Goal: Browse casually

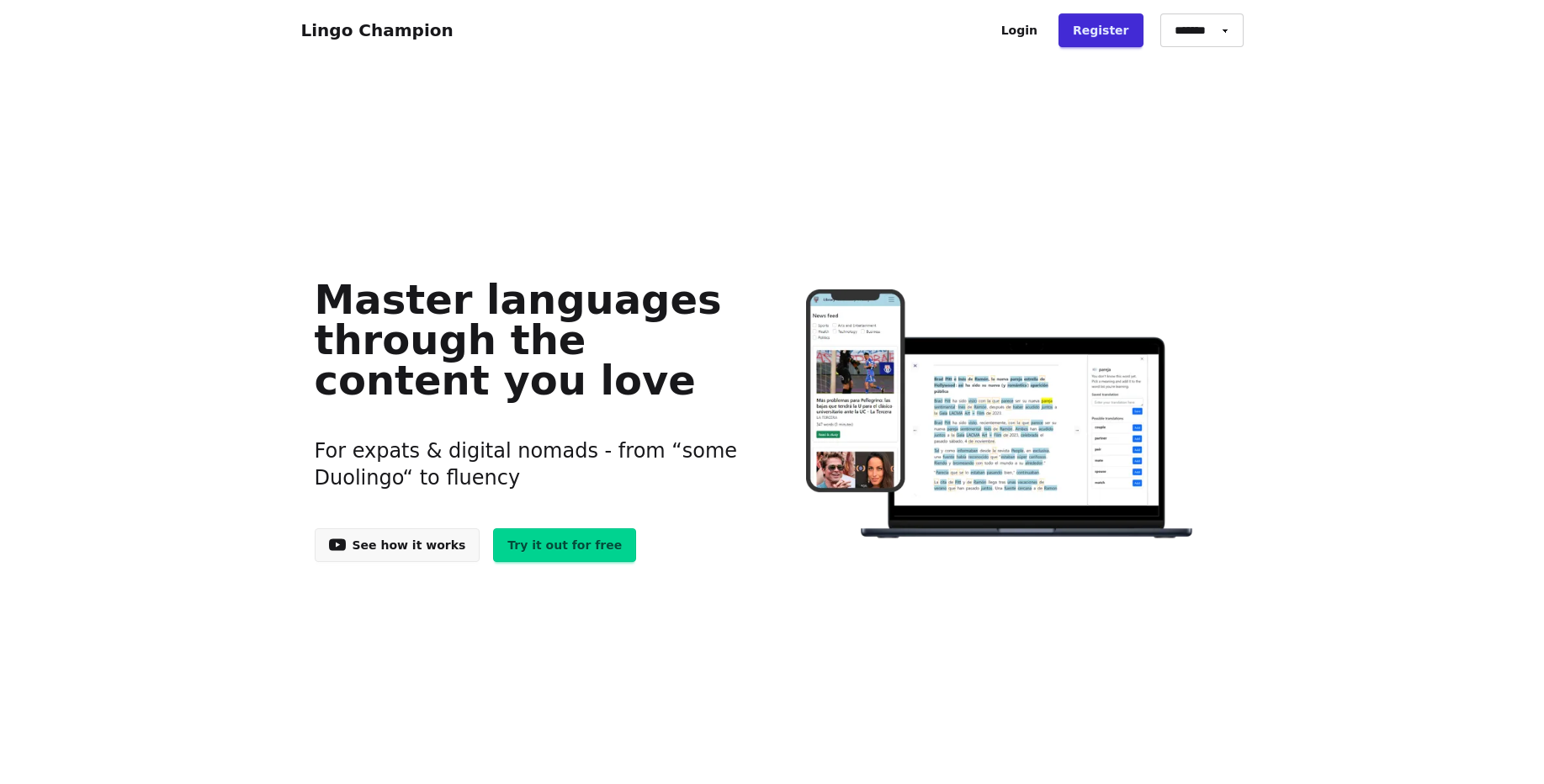
scroll to position [101, 0]
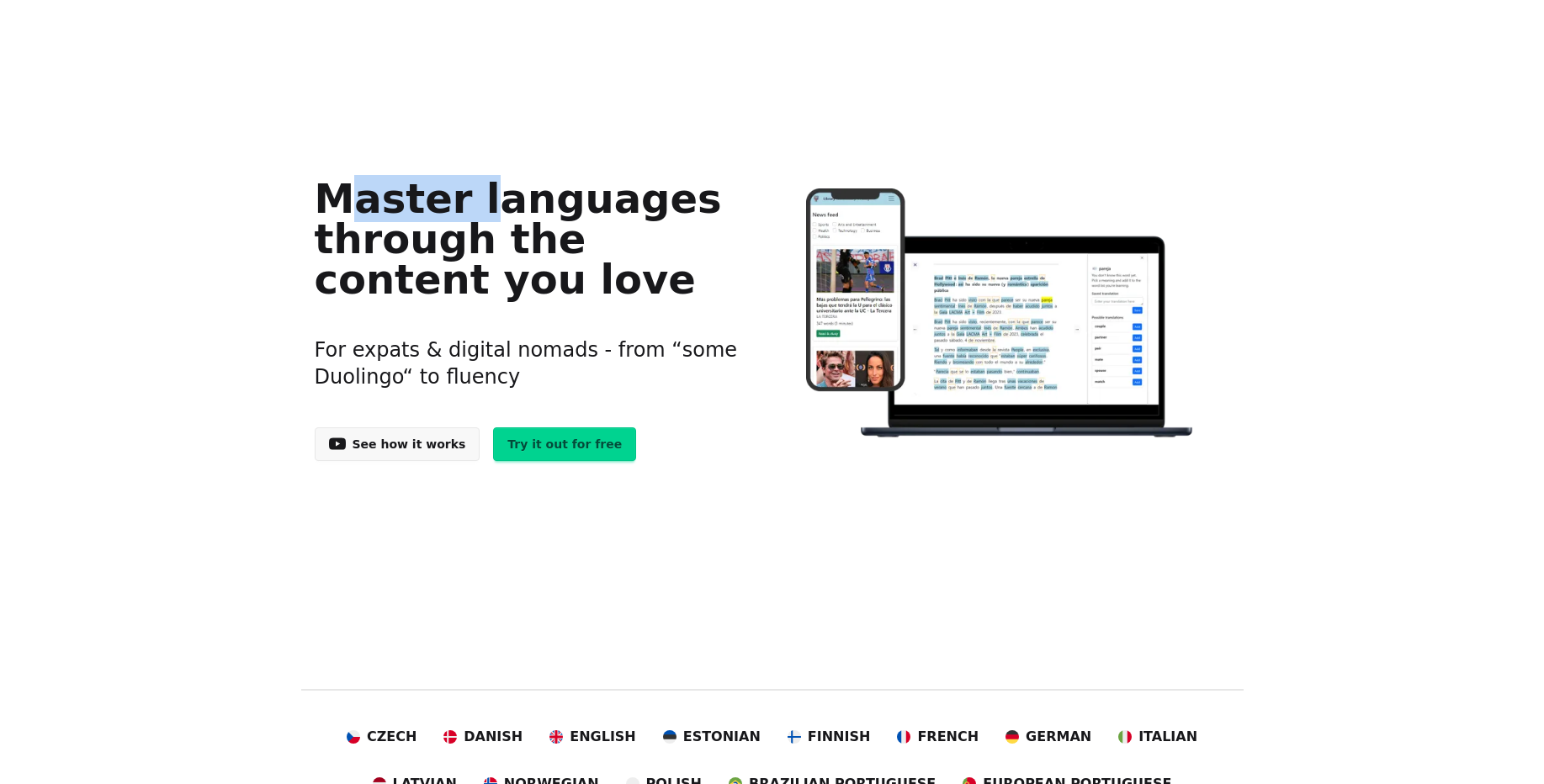
drag, startPoint x: 302, startPoint y: 202, endPoint x: 462, endPoint y: 196, distance: 160.1
click at [462, 196] on div "Master languages through the content you love For expats & digital nomads - fro…" at bounding box center [772, 314] width 943 height 320
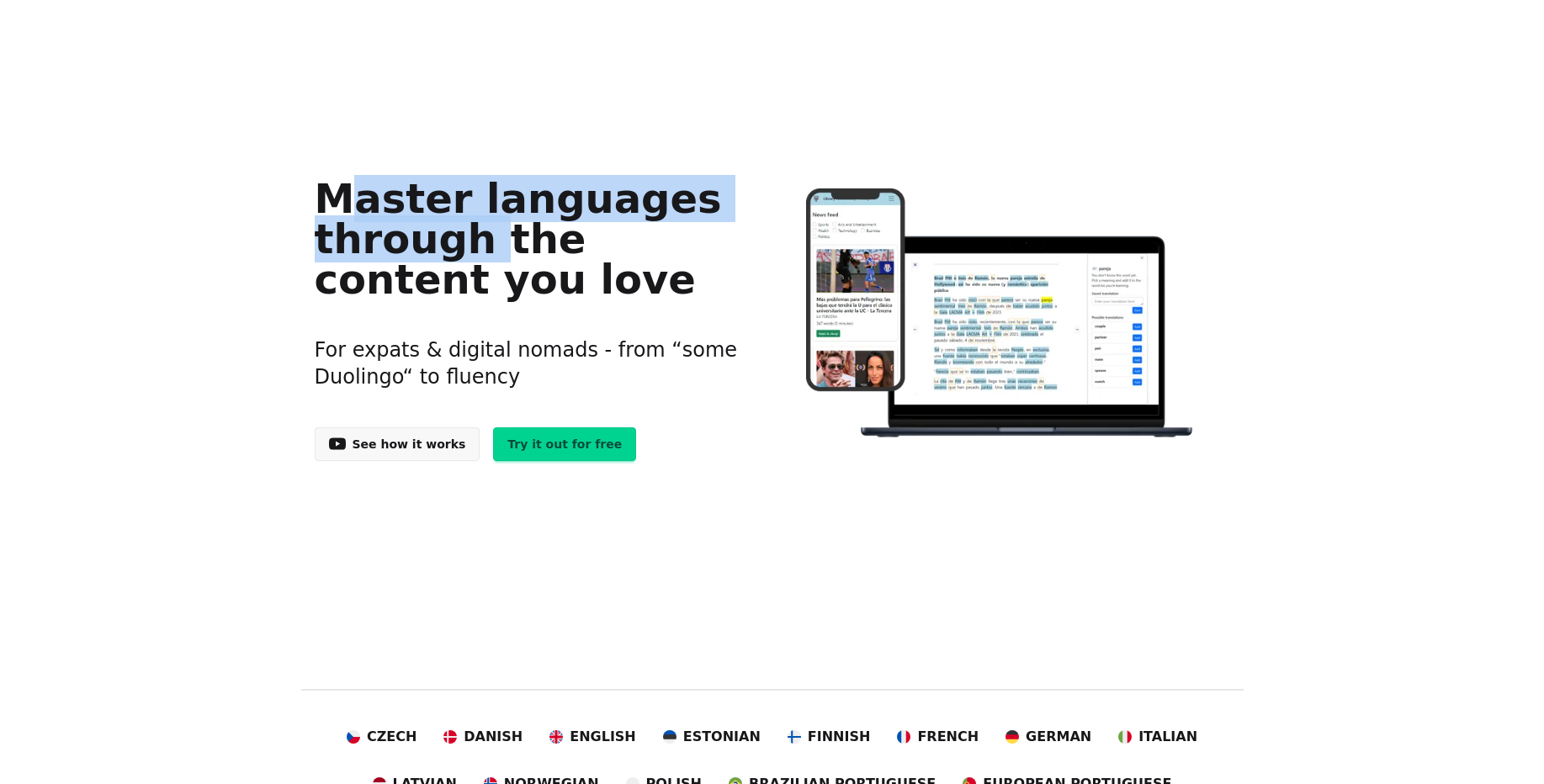
drag, startPoint x: 332, startPoint y: 200, endPoint x: 460, endPoint y: 259, distance: 140.9
click at [460, 259] on h1 "Master languages through the content you love" at bounding box center [531, 239] width 432 height 121
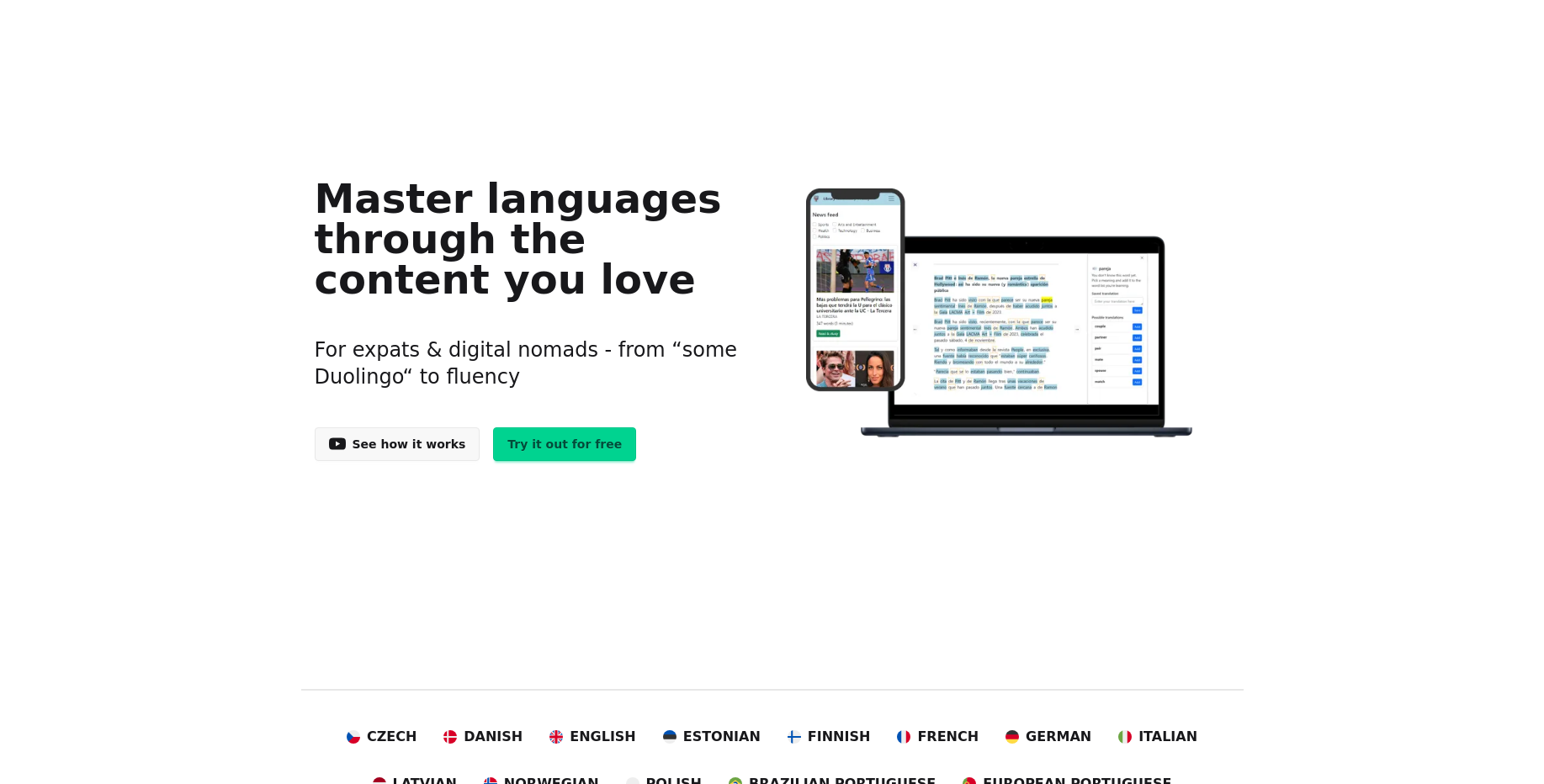
click at [569, 276] on h1 "Master languages through the content you love" at bounding box center [531, 239] width 432 height 121
drag, startPoint x: 315, startPoint y: 236, endPoint x: 459, endPoint y: 236, distance: 144.0
click at [459, 236] on h1 "Master languages through the content you love" at bounding box center [531, 239] width 432 height 121
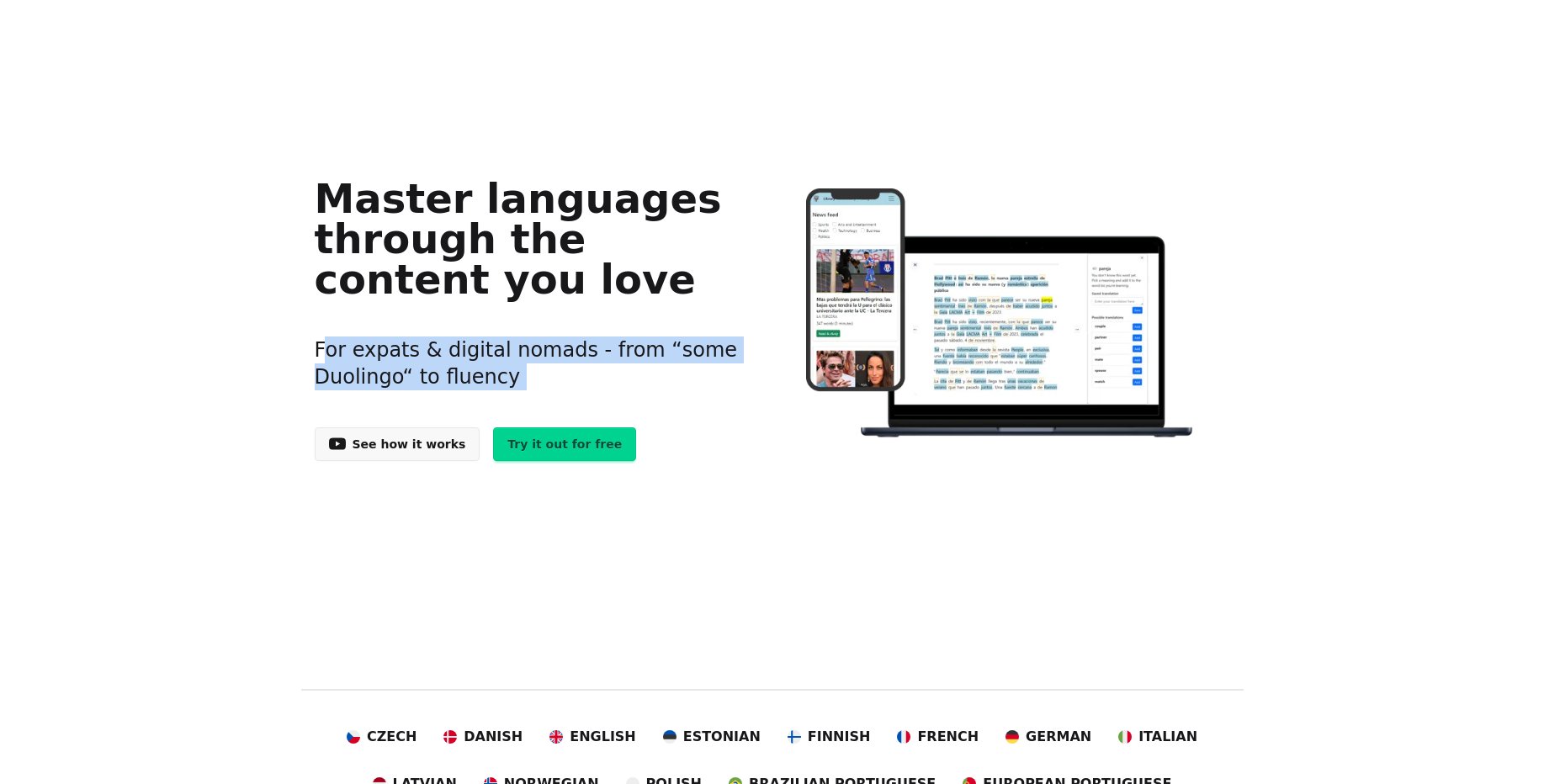
drag, startPoint x: 281, startPoint y: 335, endPoint x: 470, endPoint y: 437, distance: 214.8
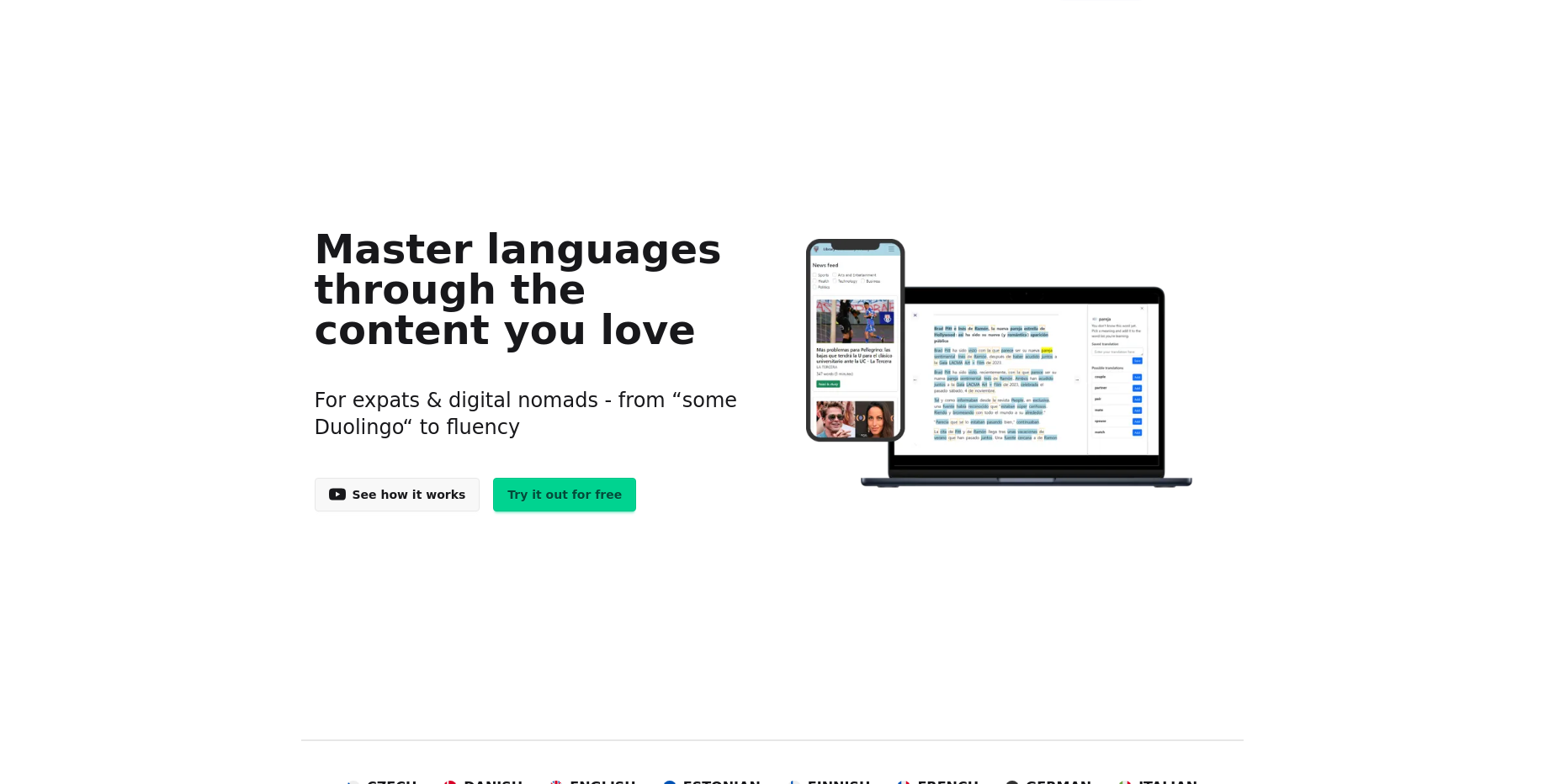
scroll to position [0, 0]
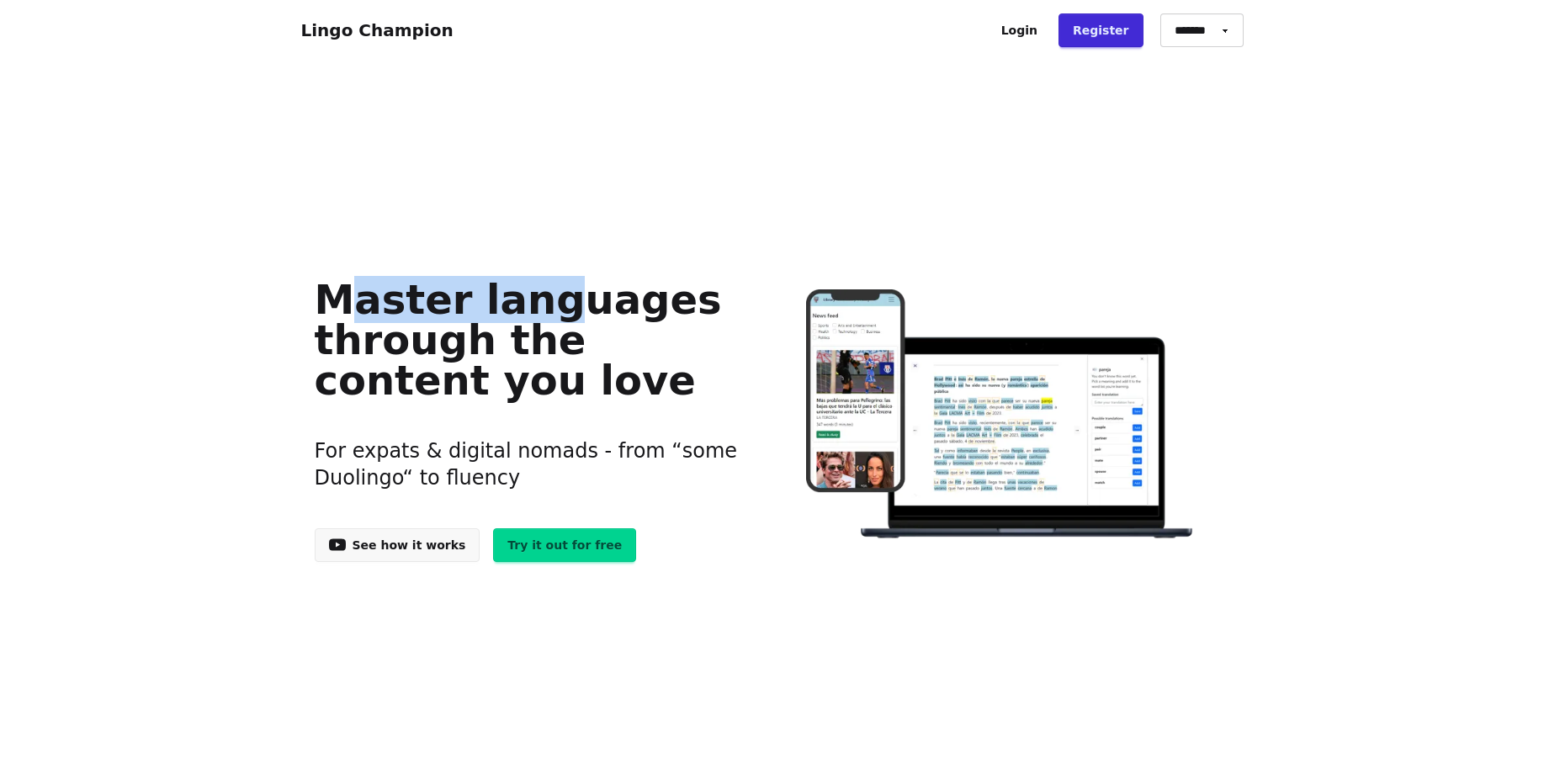
drag, startPoint x: 254, startPoint y: 293, endPoint x: 384, endPoint y: 359, distance: 145.8
drag, startPoint x: 363, startPoint y: 376, endPoint x: 426, endPoint y: 388, distance: 64.1
click at [387, 381] on h1 "Master languages through the content you love" at bounding box center [531, 340] width 432 height 121
drag, startPoint x: 494, startPoint y: 394, endPoint x: 248, endPoint y: 296, distance: 264.8
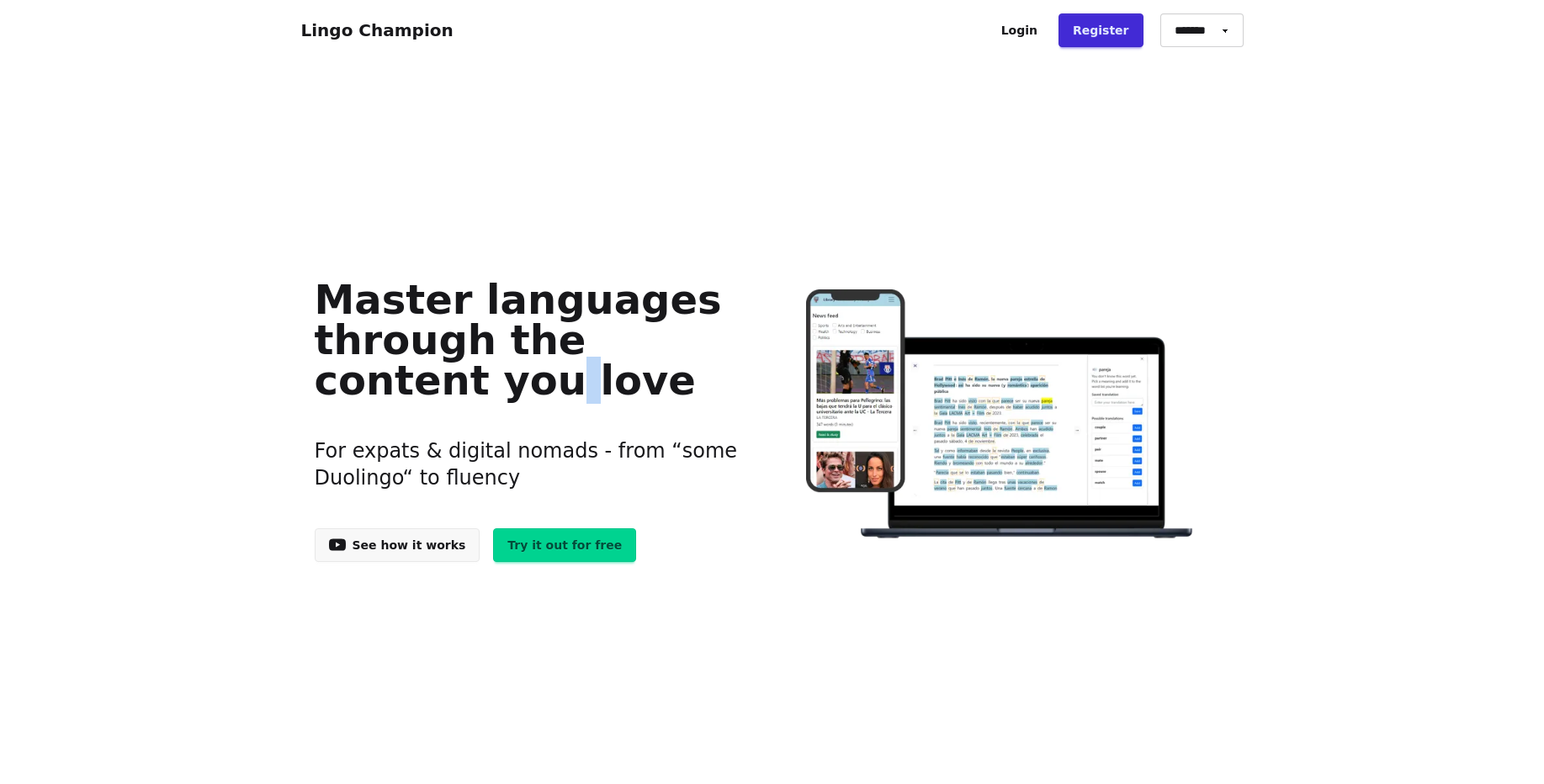
drag, startPoint x: 236, startPoint y: 320, endPoint x: 319, endPoint y: 232, distance: 121.0
